Goal: Transaction & Acquisition: Book appointment/travel/reservation

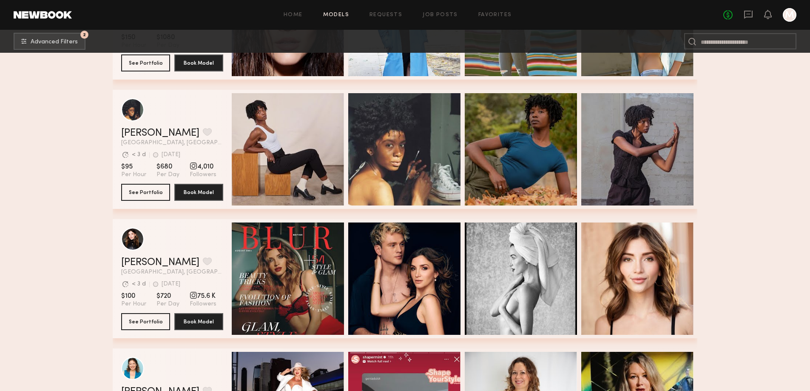
scroll to position [45160, 0]
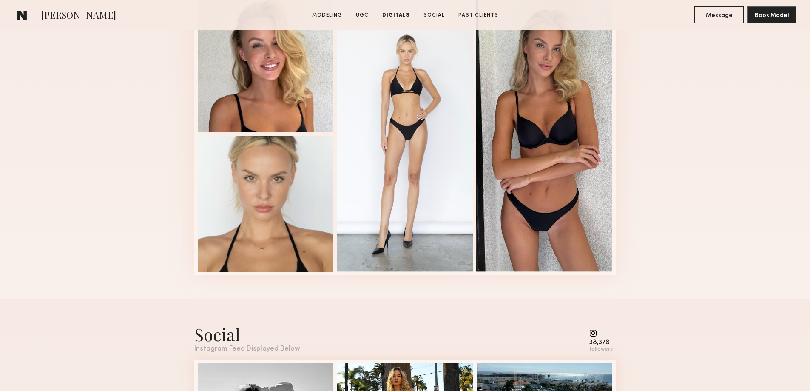
scroll to position [1739, 0]
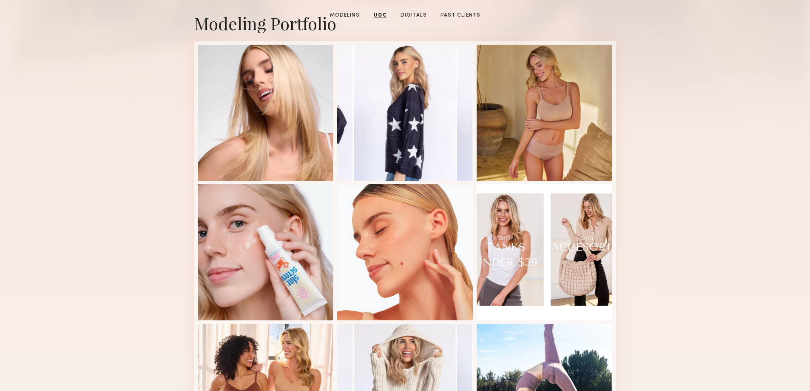
scroll to position [149, 0]
